Goal: Task Accomplishment & Management: Manage account settings

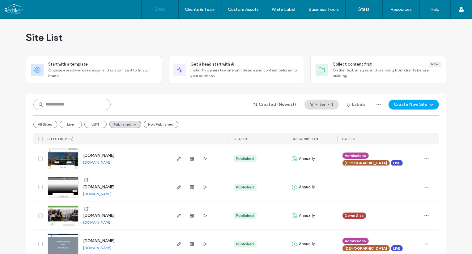
click at [74, 102] on input at bounding box center [71, 104] width 77 height 11
type input "*******"
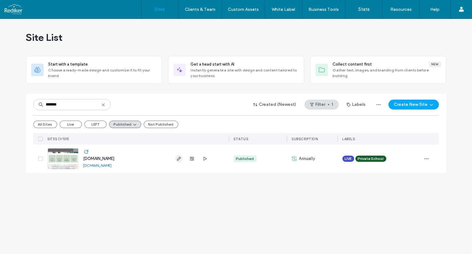
click at [177, 156] on icon "button" at bounding box center [179, 158] width 5 height 5
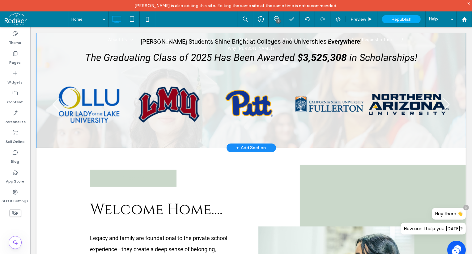
scroll to position [281, 0]
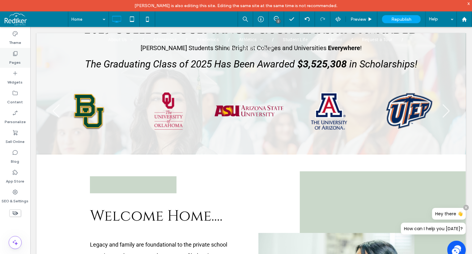
click at [18, 55] on icon at bounding box center [15, 53] width 6 height 6
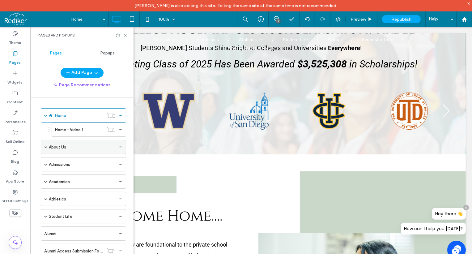
click at [46, 146] on span at bounding box center [45, 146] width 3 height 3
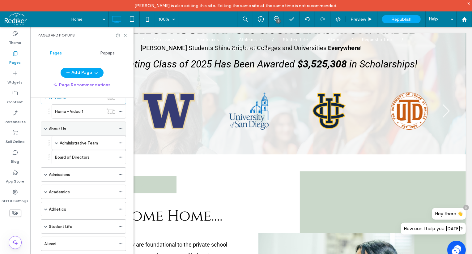
scroll to position [28, 0]
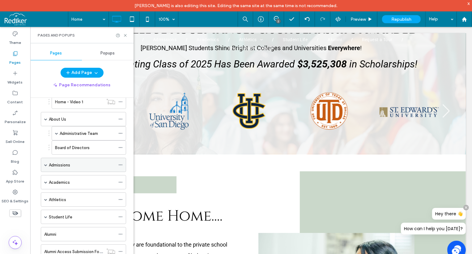
click at [47, 162] on span at bounding box center [45, 165] width 3 height 14
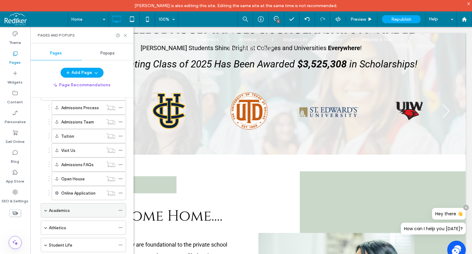
scroll to position [112, 0]
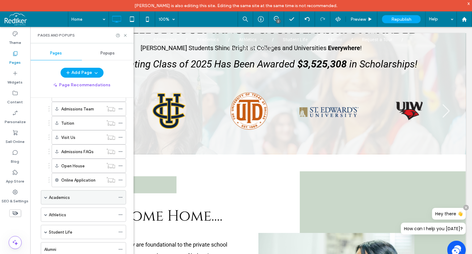
click at [44, 194] on div "Academics" at bounding box center [83, 197] width 85 height 14
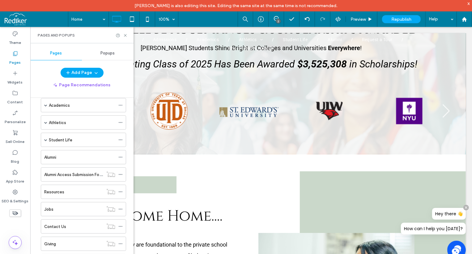
scroll to position [159, 0]
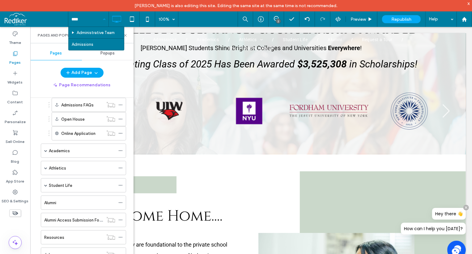
type input "*****"
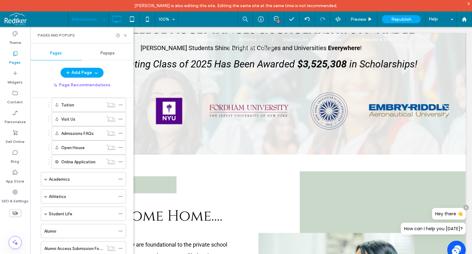
scroll to position [187, 0]
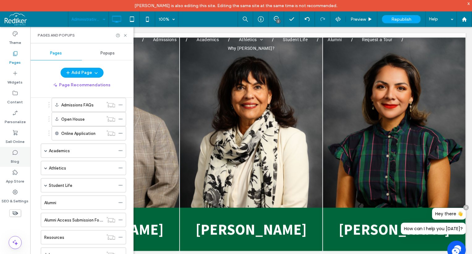
scroll to position [928, 0]
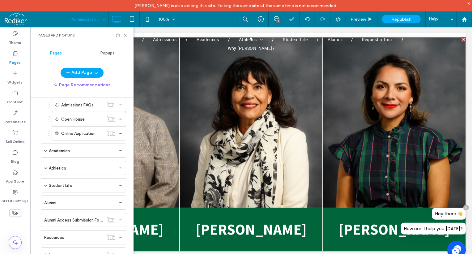
click at [373, 121] on span at bounding box center [251, 144] width 430 height 214
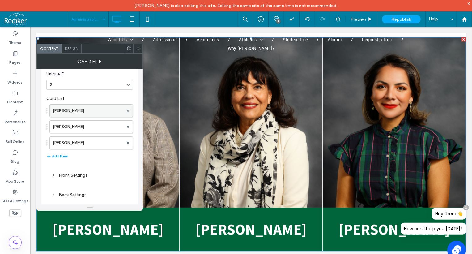
scroll to position [0, 0]
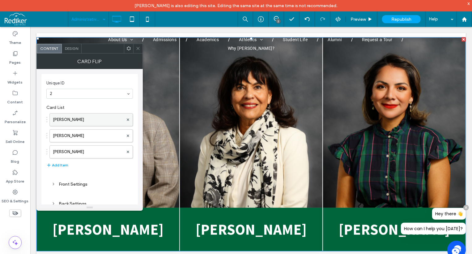
click at [73, 114] on label "Manuel Castruita" at bounding box center [88, 120] width 71 height 12
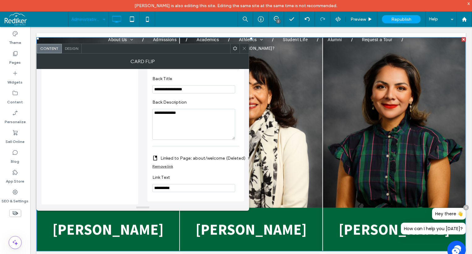
scroll to position [200, 0]
click at [190, 158] on label "Linked to Page: about/welcome (Deleted)" at bounding box center [203, 158] width 85 height 11
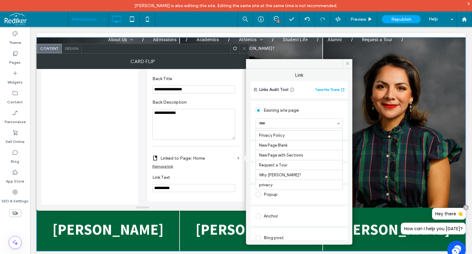
scroll to position [299, 0]
click at [348, 67] on span at bounding box center [348, 63] width 10 height 9
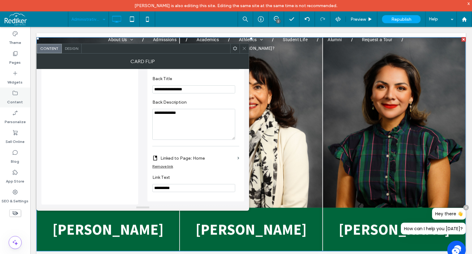
click at [15, 96] on icon at bounding box center [15, 93] width 6 height 6
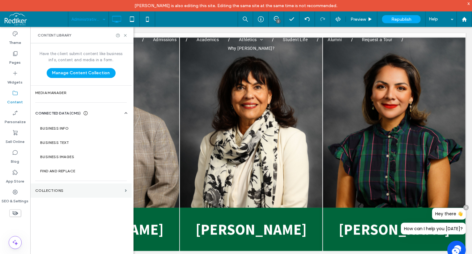
click at [71, 187] on section "Collections" at bounding box center [80, 190] width 101 height 14
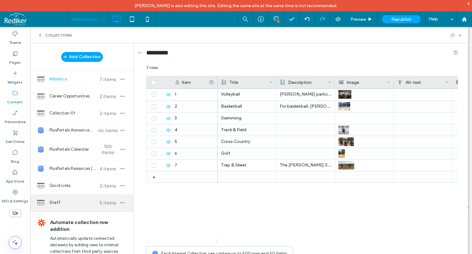
click at [64, 204] on span "Staff" at bounding box center [73, 203] width 46 height 6
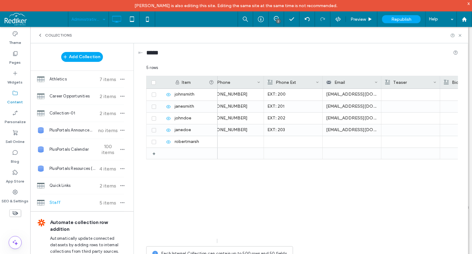
scroll to position [0, 0]
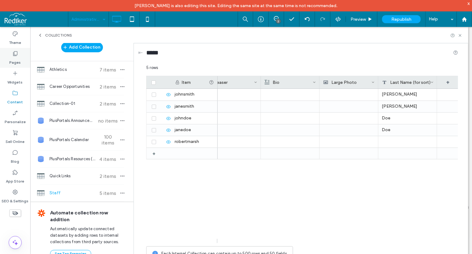
click at [13, 56] on icon at bounding box center [15, 53] width 6 height 6
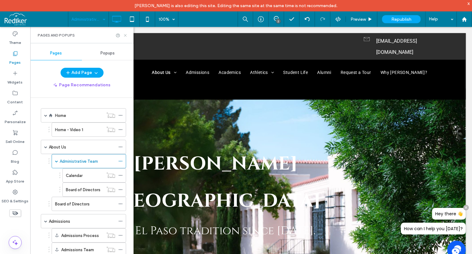
drag, startPoint x: 126, startPoint y: 37, endPoint x: 106, endPoint y: 31, distance: 20.5
click at [126, 37] on icon at bounding box center [125, 35] width 5 height 5
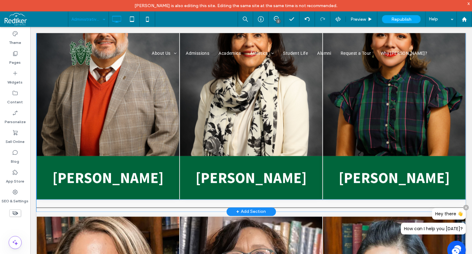
click at [372, 128] on span at bounding box center [251, 92] width 430 height 214
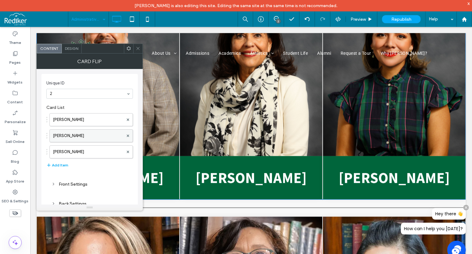
click at [61, 136] on label "Velinda Acosta" at bounding box center [88, 136] width 71 height 12
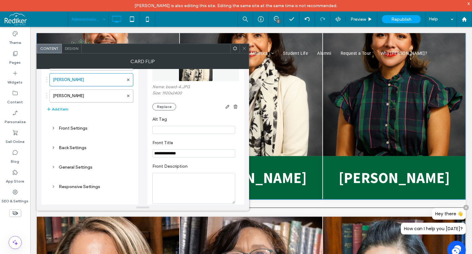
click at [68, 149] on div "Back Settings" at bounding box center [89, 147] width 77 height 5
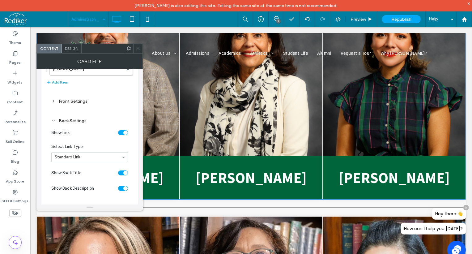
click at [139, 51] on span at bounding box center [138, 48] width 5 height 9
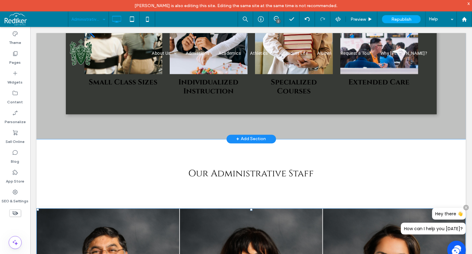
scroll to position [703, 0]
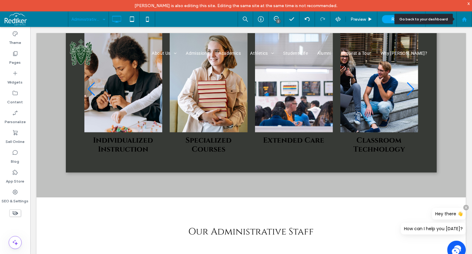
click at [467, 18] on icon at bounding box center [464, 19] width 5 height 5
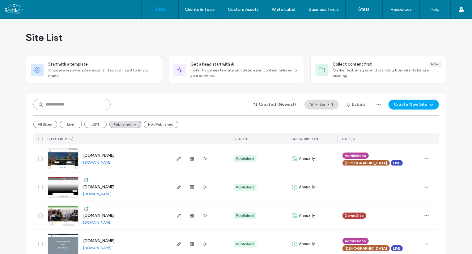
click at [100, 108] on input at bounding box center [71, 104] width 77 height 11
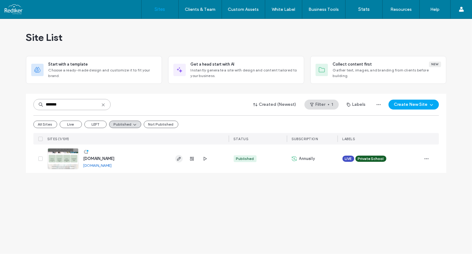
type input "*******"
click at [176, 156] on span "button" at bounding box center [178, 158] width 7 height 7
type input "*******"
click at [191, 157] on icon "button" at bounding box center [192, 158] width 5 height 5
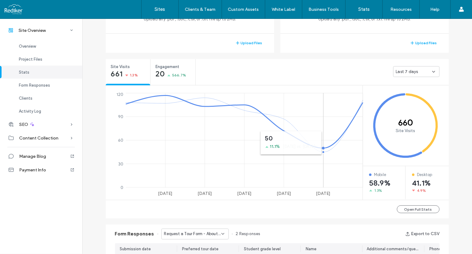
scroll to position [281, 0]
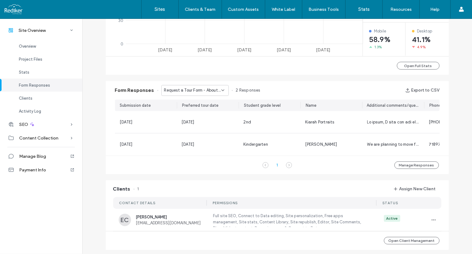
scroll to position [365, 0]
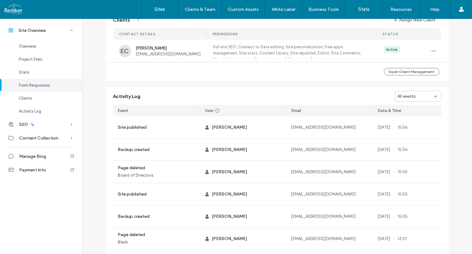
scroll to position [84, 0]
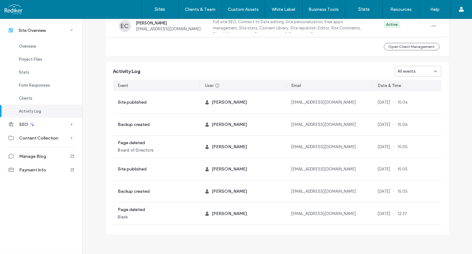
scroll to position [506, 0]
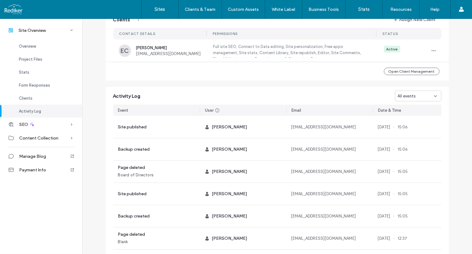
click at [412, 99] on span "All events" at bounding box center [407, 96] width 18 height 6
click at [422, 140] on div "Page deleted" at bounding box center [417, 142] width 46 height 11
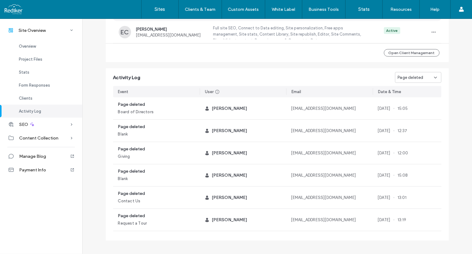
scroll to position [535, 0]
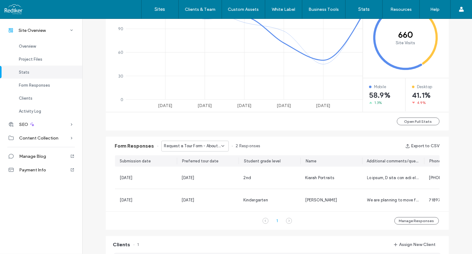
scroll to position [156, 0]
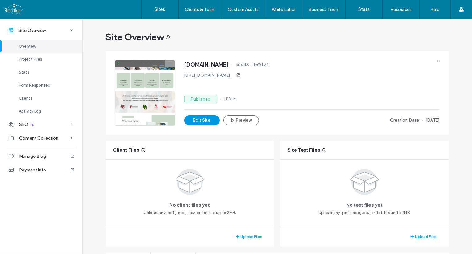
click at [205, 120] on button "Edit Site" at bounding box center [202, 120] width 36 height 10
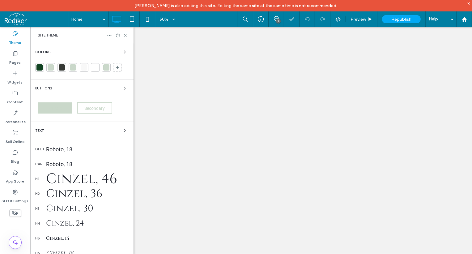
click at [15, 62] on label "Pages" at bounding box center [15, 61] width 11 height 9
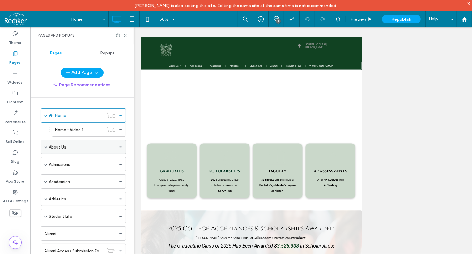
click at [45, 145] on span at bounding box center [45, 146] width 3 height 3
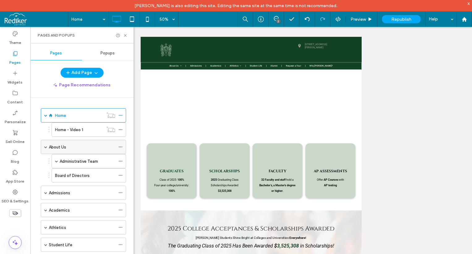
click at [69, 149] on div "About Us" at bounding box center [82, 147] width 67 height 6
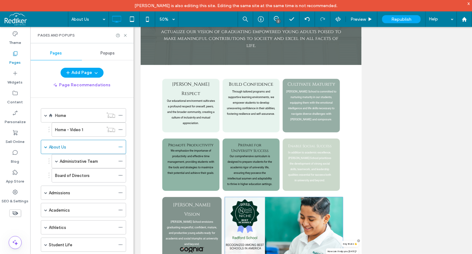
scroll to position [257, 0]
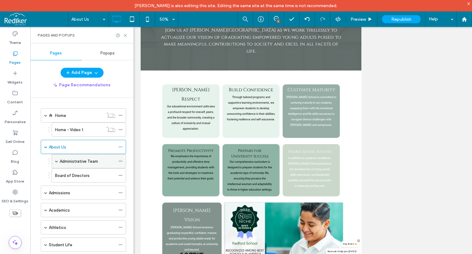
click at [56, 161] on span at bounding box center [56, 161] width 3 height 3
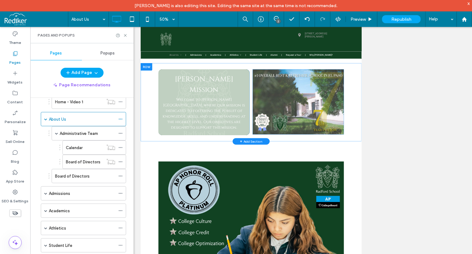
scroll to position [0, 0]
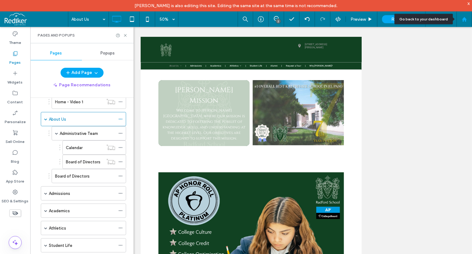
click at [468, 16] on div at bounding box center [464, 18] width 15 height 15
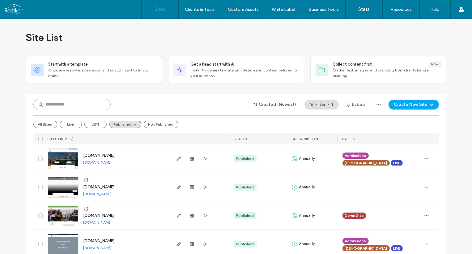
click at [84, 102] on input at bounding box center [71, 104] width 77 height 11
type input "*******"
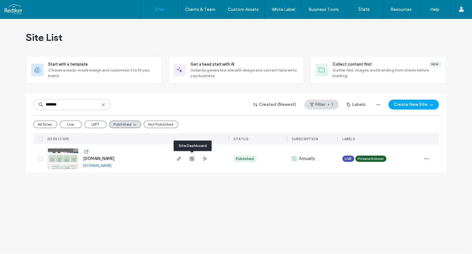
click at [192, 157] on icon "button" at bounding box center [192, 158] width 5 height 5
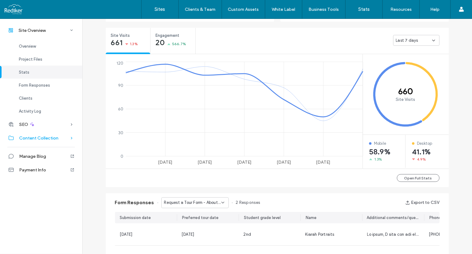
scroll to position [112, 0]
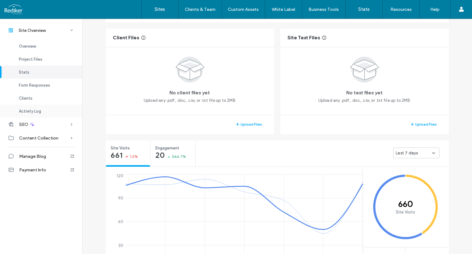
click at [33, 109] on span "Activity Log" at bounding box center [30, 111] width 22 height 5
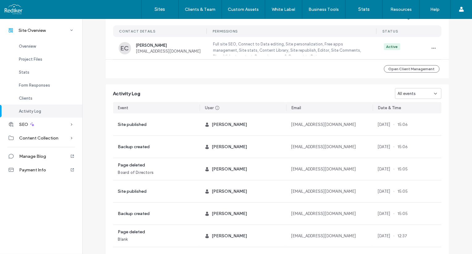
scroll to position [535, 0]
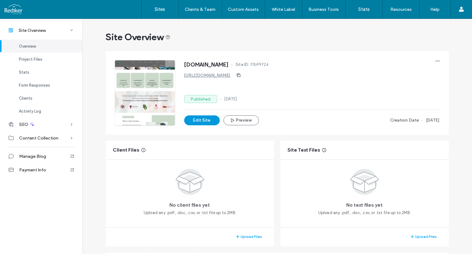
click at [199, 124] on button "Edit Site" at bounding box center [202, 120] width 36 height 10
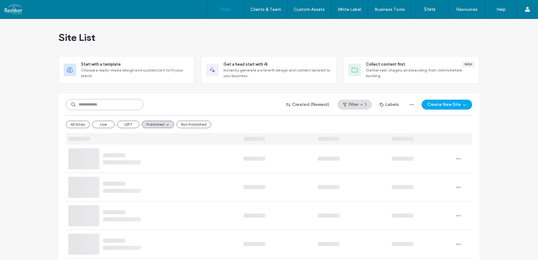
click at [87, 102] on input at bounding box center [104, 104] width 77 height 11
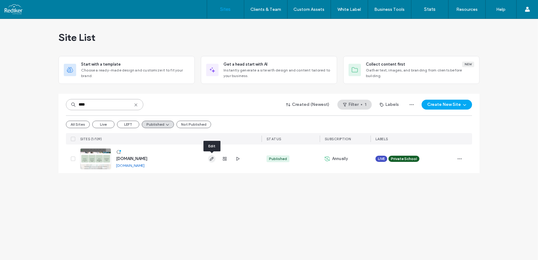
type input "****"
click at [211, 160] on icon "button" at bounding box center [211, 158] width 5 height 5
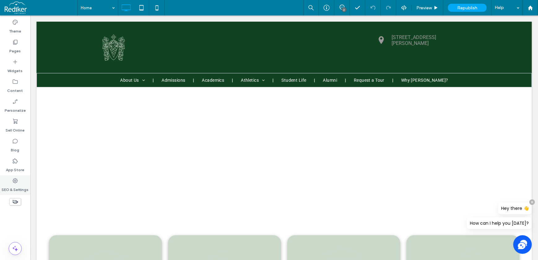
click at [17, 180] on icon at bounding box center [15, 181] width 6 height 6
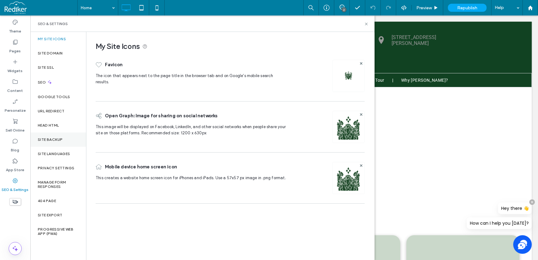
click at [60, 138] on label "Site Backup" at bounding box center [50, 139] width 25 height 4
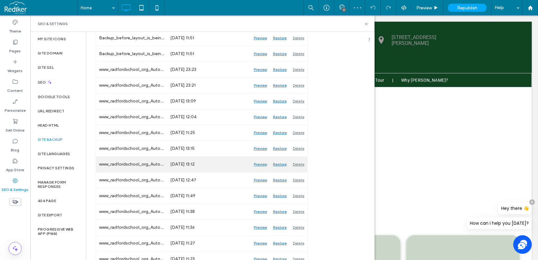
scroll to position [197, 0]
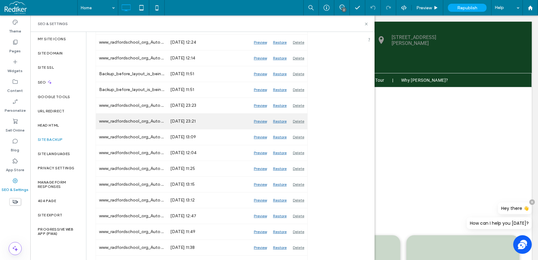
click at [257, 122] on div "Preview" at bounding box center [260, 121] width 19 height 15
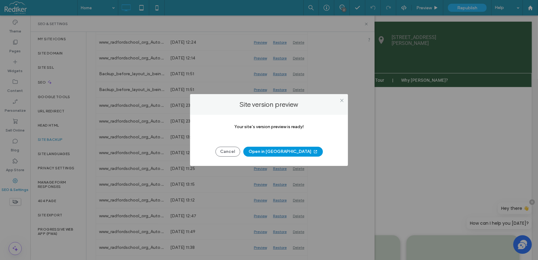
click at [273, 149] on button "Open in New Tab" at bounding box center [283, 152] width 80 height 10
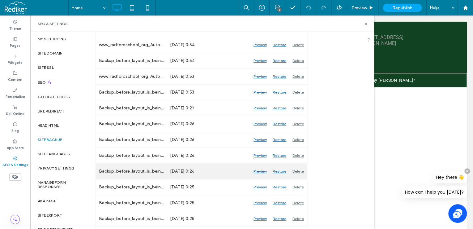
scroll to position [709, 0]
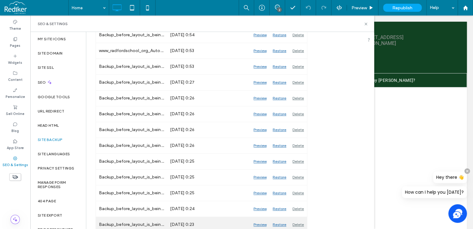
click at [260, 222] on div "Preview" at bounding box center [260, 224] width 19 height 15
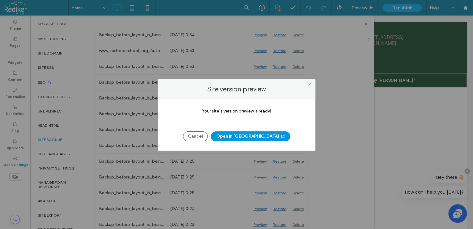
click at [246, 138] on button "Open in New Tab" at bounding box center [251, 136] width 80 height 10
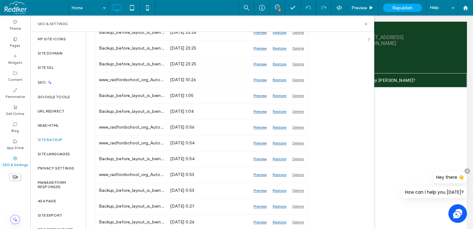
scroll to position [462, 0]
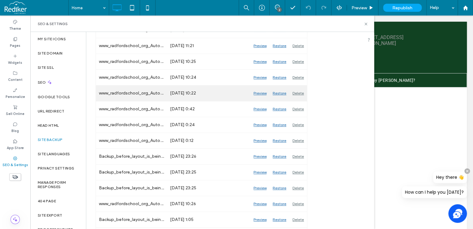
click at [260, 91] on div "Preview" at bounding box center [260, 92] width 19 height 15
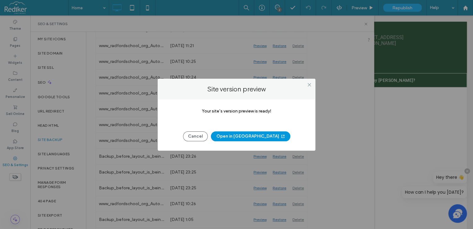
click at [258, 137] on button "Open in New Tab" at bounding box center [251, 136] width 80 height 10
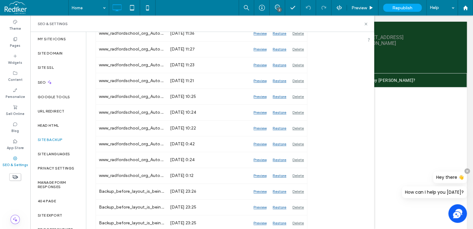
scroll to position [338, 0]
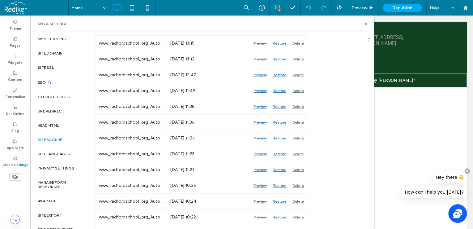
click at [363, 23] on div "SEO & Settings" at bounding box center [202, 23] width 329 height 5
click at [365, 23] on use at bounding box center [366, 24] width 2 height 2
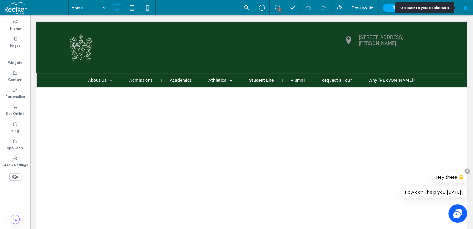
click at [465, 6] on use at bounding box center [465, 7] width 5 height 5
